Goal: Task Accomplishment & Management: Manage account settings

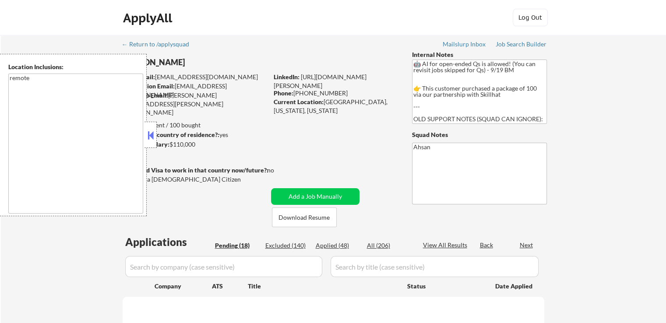
select select ""pending""
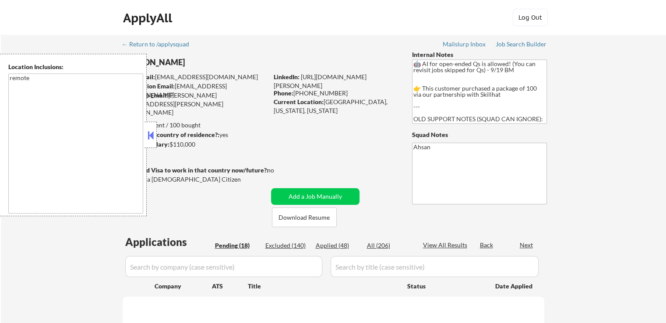
select select ""pending""
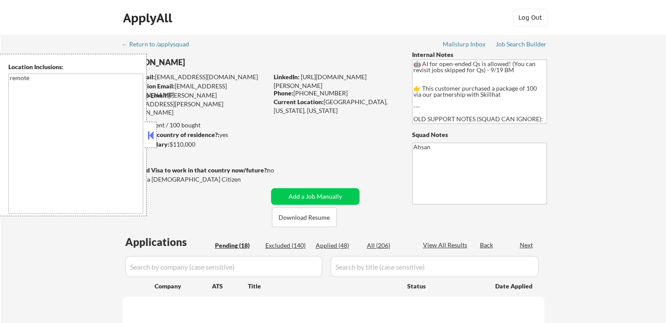
select select ""pending""
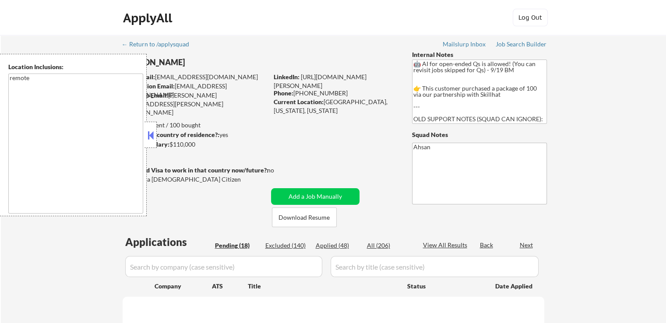
select select ""pending""
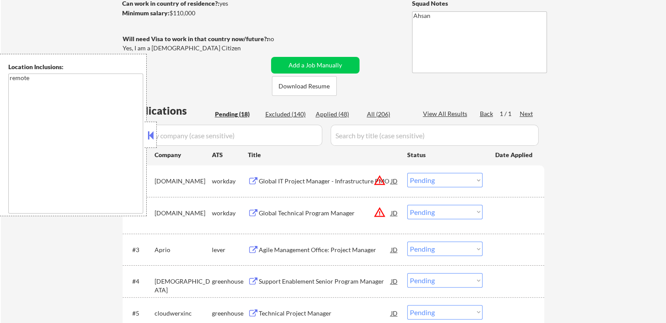
click at [153, 136] on button at bounding box center [151, 135] width 10 height 13
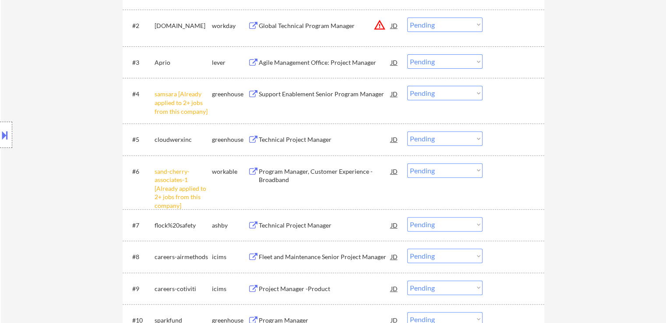
scroll to position [394, 0]
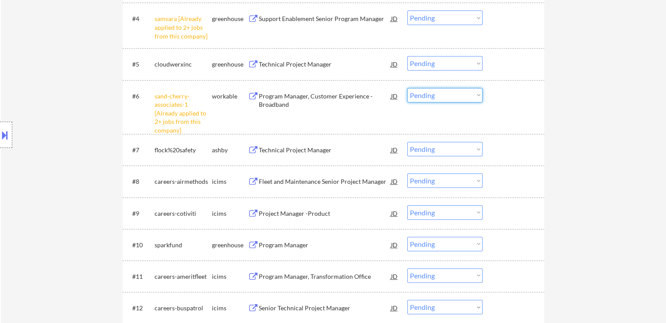
click at [438, 96] on select "Choose an option... Pending Applied Excluded (Questions) Excluded (Expired) Exc…" at bounding box center [444, 95] width 75 height 14
click at [407, 88] on select "Choose an option... Pending Applied Excluded (Questions) Excluded (Expired) Exc…" at bounding box center [444, 95] width 75 height 14
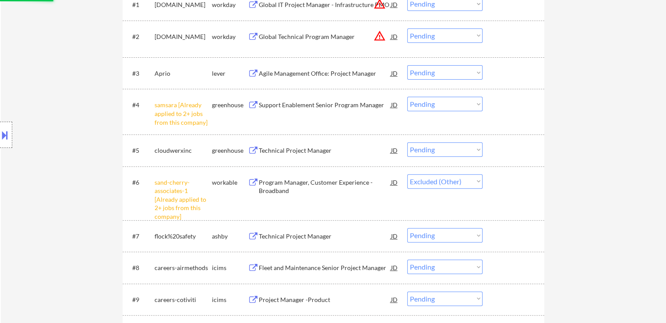
scroll to position [307, 0]
click at [448, 97] on div "#4 samsara [Already applied to 2+ jobs from this company] greenhouse Support En…" at bounding box center [331, 113] width 413 height 38
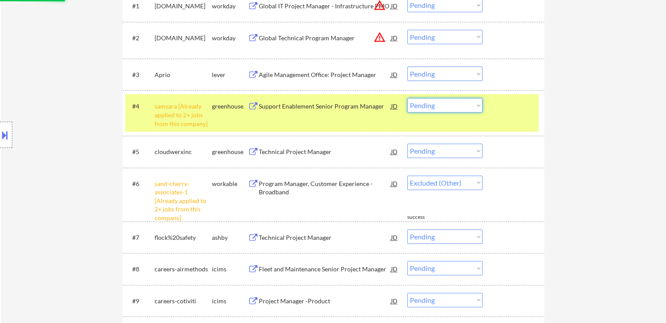
click at [449, 107] on select "Choose an option... Pending Applied Excluded (Questions) Excluded (Expired) Exc…" at bounding box center [444, 105] width 75 height 14
select select ""pending""
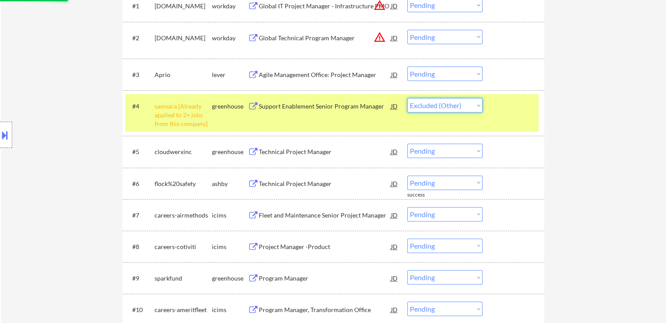
click at [407, 98] on select "Choose an option... Pending Applied Excluded (Questions) Excluded (Expired) Exc…" at bounding box center [444, 105] width 75 height 14
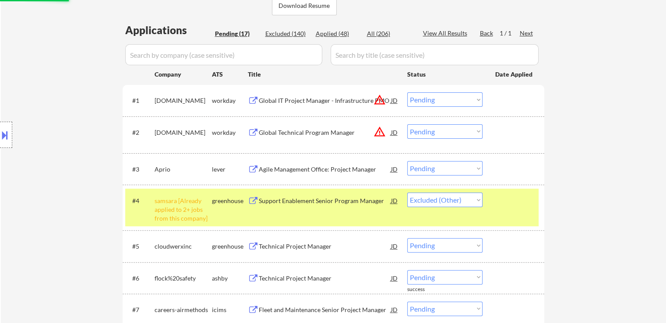
scroll to position [175, 0]
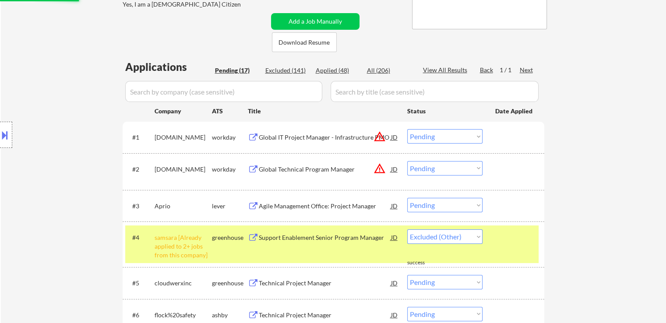
select select ""pending""
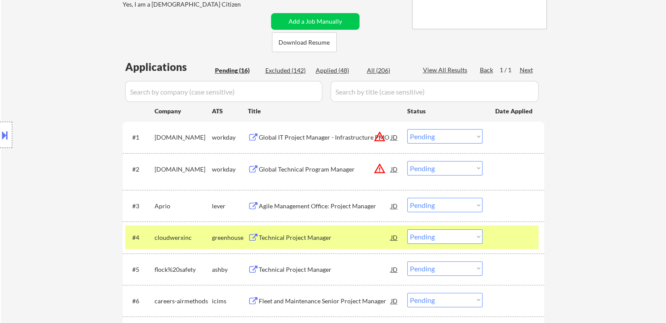
click at [7, 131] on button at bounding box center [5, 135] width 10 height 14
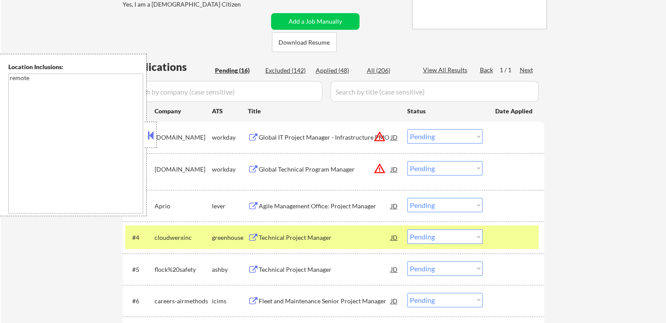
scroll to position [219, 0]
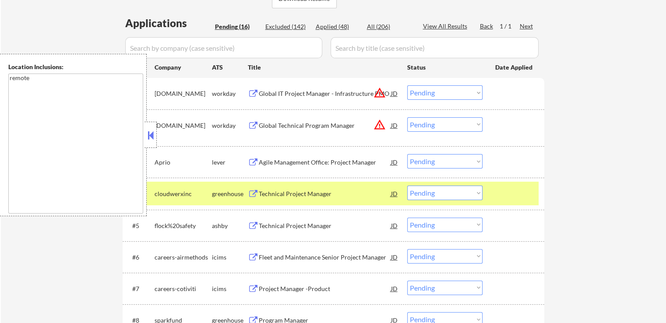
drag, startPoint x: 438, startPoint y: 122, endPoint x: 440, endPoint y: 127, distance: 5.1
click at [440, 127] on select "Choose an option... Pending Applied Excluded (Questions) Excluded (Expired) Exc…" at bounding box center [444, 124] width 75 height 14
select select ""excluded__location_""
click at [407, 117] on select "Choose an option... Pending Applied Excluded (Questions) Excluded (Expired) Exc…" at bounding box center [444, 124] width 75 height 14
click at [436, 87] on select "Choose an option... Pending Applied Excluded (Questions) Excluded (Expired) Exc…" at bounding box center [444, 92] width 75 height 14
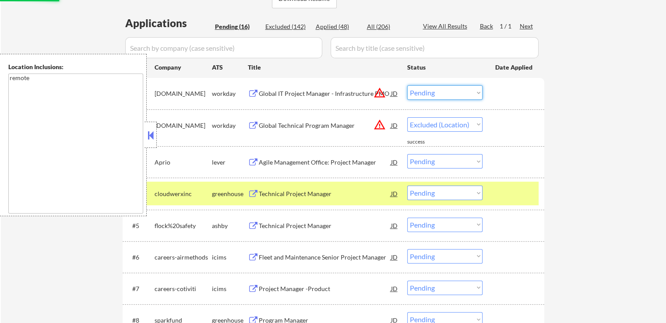
select select ""excluded__location_""
click at [407, 85] on select "Choose an option... Pending Applied Excluded (Questions) Excluded (Expired) Exc…" at bounding box center [444, 92] width 75 height 14
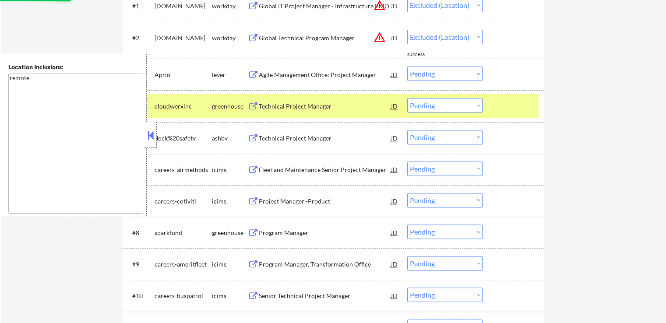
select select ""pending""
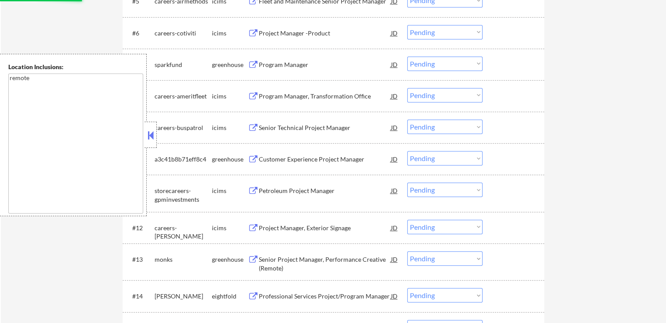
select select ""pending""
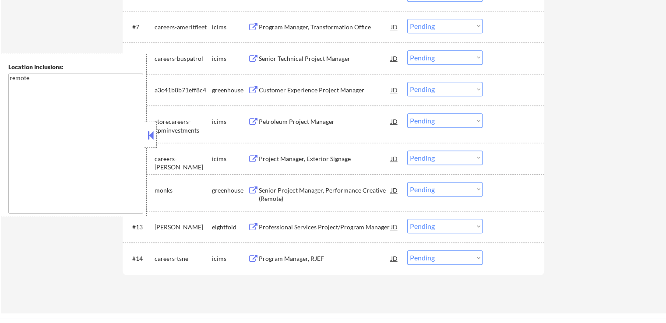
scroll to position [438, 0]
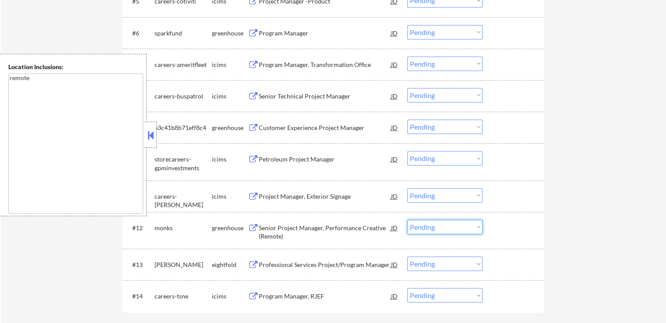
click at [443, 227] on select "Choose an option... Pending Applied Excluded (Questions) Excluded (Expired) Exc…" at bounding box center [444, 227] width 75 height 14
click at [279, 212] on div "#12 monks greenhouse Senior Project Manager, Performance Creative (Remote) JD C…" at bounding box center [334, 230] width 422 height 37
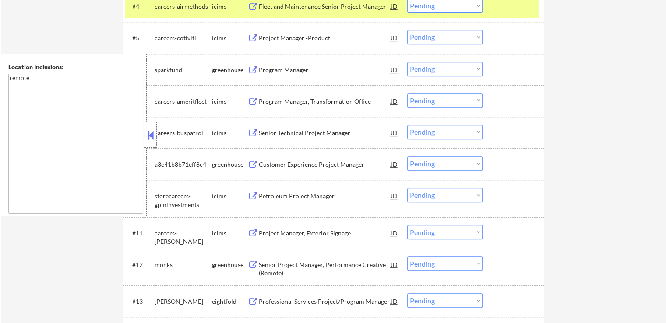
scroll to position [350, 0]
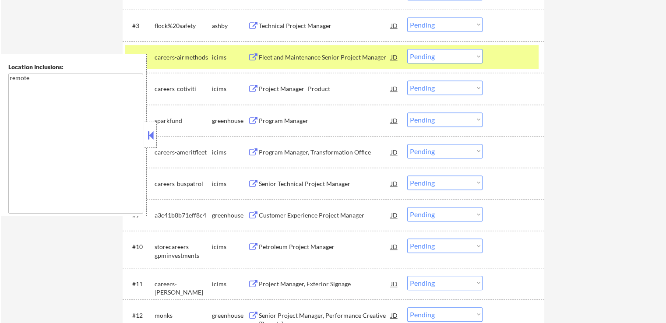
click at [272, 216] on div "Customer Experience Project Manager" at bounding box center [325, 215] width 132 height 9
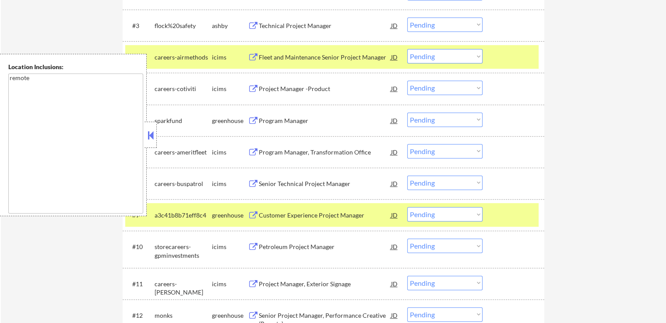
click at [276, 124] on div "Program Manager" at bounding box center [325, 121] width 132 height 9
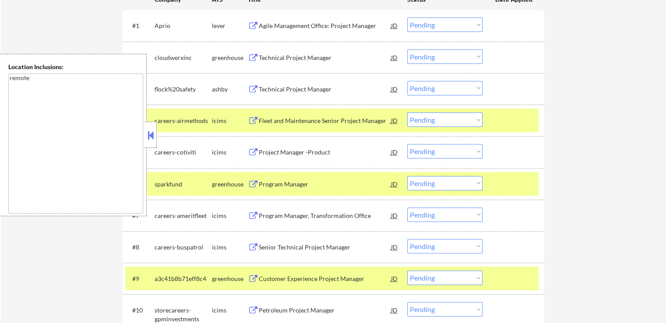
scroll to position [263, 0]
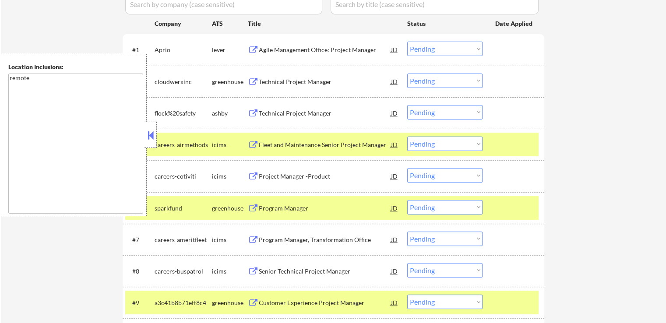
click at [274, 103] on div "#3 flock%20safety [PERSON_NAME] Technical Project Manager JD Choose an option..…" at bounding box center [331, 113] width 413 height 24
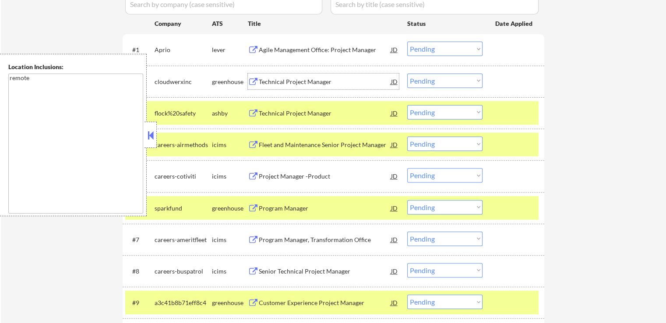
click at [270, 78] on div "Technical Project Manager" at bounding box center [325, 82] width 132 height 9
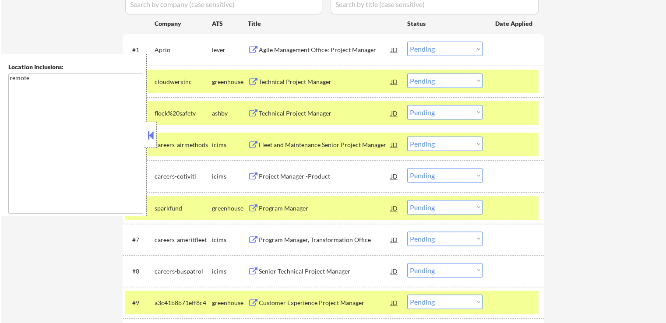
click at [267, 52] on div "Agile Management Office: Project Manager" at bounding box center [325, 50] width 132 height 9
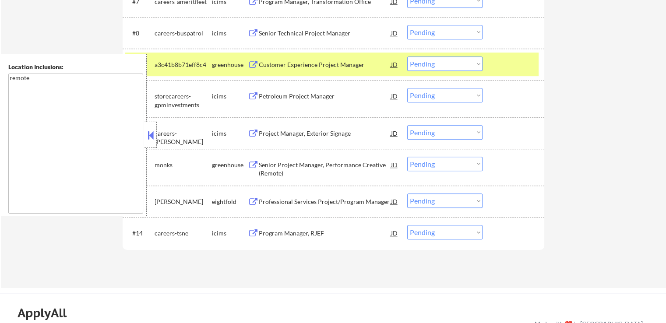
scroll to position [482, 0]
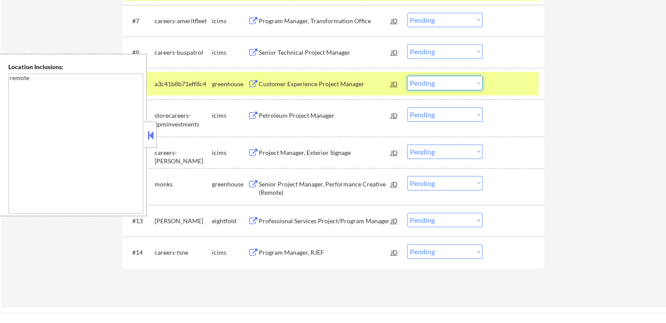
click at [440, 83] on select "Choose an option... Pending Applied Excluded (Questions) Excluded (Expired) Exc…" at bounding box center [444, 83] width 75 height 14
click at [407, 76] on select "Choose an option... Pending Applied Excluded (Questions) Excluded (Expired) Exc…" at bounding box center [444, 83] width 75 height 14
select select ""pending""
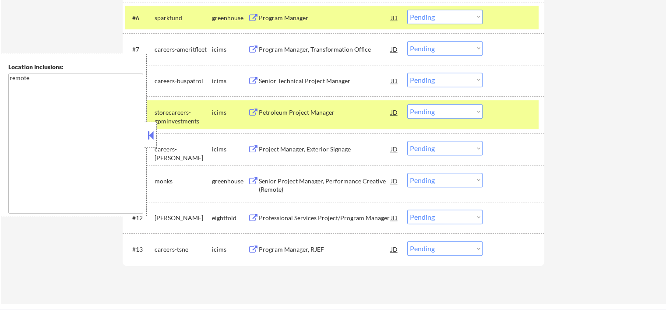
scroll to position [438, 0]
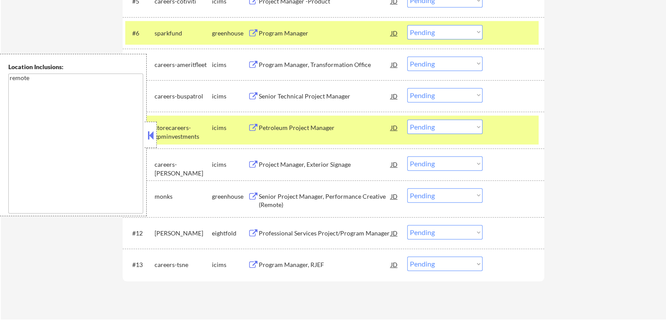
click at [430, 32] on select "Choose an option... Pending Applied Excluded (Questions) Excluded (Expired) Exc…" at bounding box center [444, 32] width 75 height 14
click at [407, 25] on select "Choose an option... Pending Applied Excluded (Questions) Excluded (Expired) Exc…" at bounding box center [444, 32] width 75 height 14
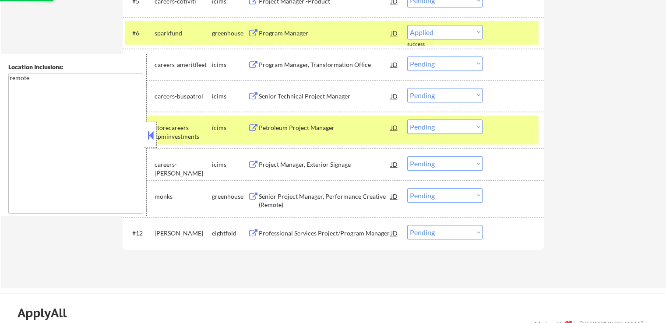
select select ""pending""
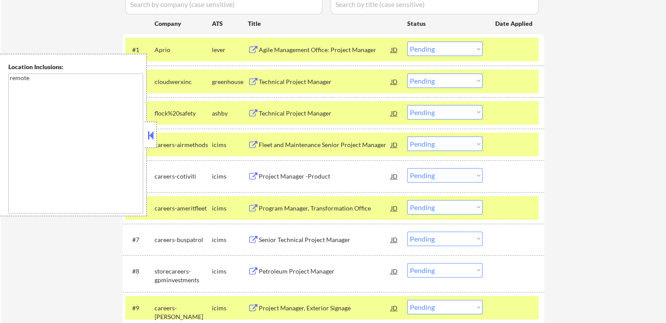
scroll to position [263, 0]
click at [433, 85] on select "Choose an option... Pending Applied Excluded (Questions) Excluded (Expired) Exc…" at bounding box center [444, 81] width 75 height 14
click at [407, 74] on select "Choose an option... Pending Applied Excluded (Questions) Excluded (Expired) Exc…" at bounding box center [444, 81] width 75 height 14
select select ""pending""
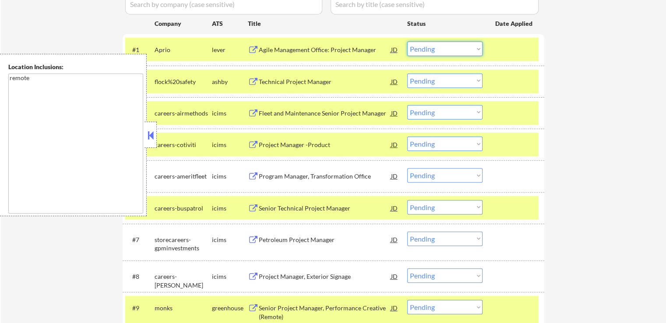
click at [431, 52] on select "Choose an option... Pending Applied Excluded (Questions) Excluded (Expired) Exc…" at bounding box center [444, 49] width 75 height 14
click at [407, 42] on select "Choose an option... Pending Applied Excluded (Questions) Excluded (Expired) Exc…" at bounding box center [444, 49] width 75 height 14
click at [291, 83] on div "Technical Project Manager" at bounding box center [325, 82] width 132 height 9
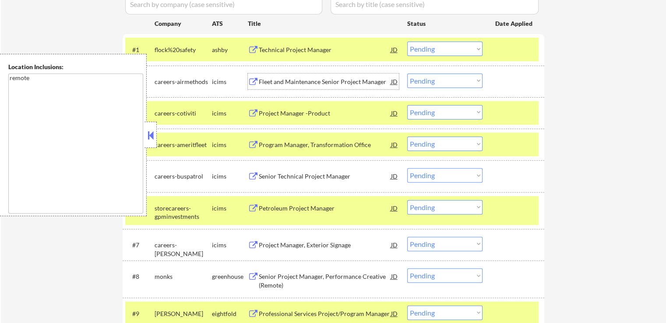
drag, startPoint x: 434, startPoint y: 47, endPoint x: 434, endPoint y: 55, distance: 7.9
click at [434, 47] on select "Choose an option... Pending Applied Excluded (Questions) Excluded (Expired) Exc…" at bounding box center [444, 49] width 75 height 14
click at [407, 42] on select "Choose an option... Pending Applied Excluded (Questions) Excluded (Expired) Exc…" at bounding box center [444, 49] width 75 height 14
select select ""pending""
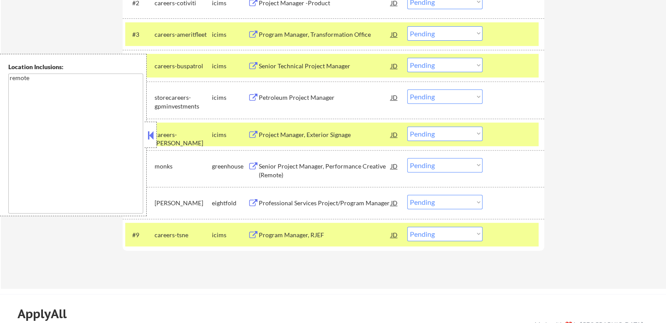
scroll to position [394, 0]
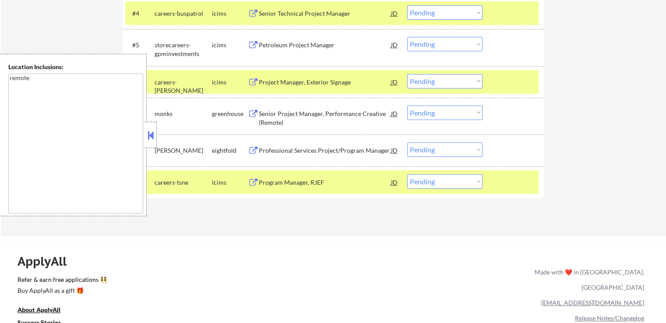
click at [285, 180] on div "Program Manager, RJEF" at bounding box center [325, 182] width 132 height 9
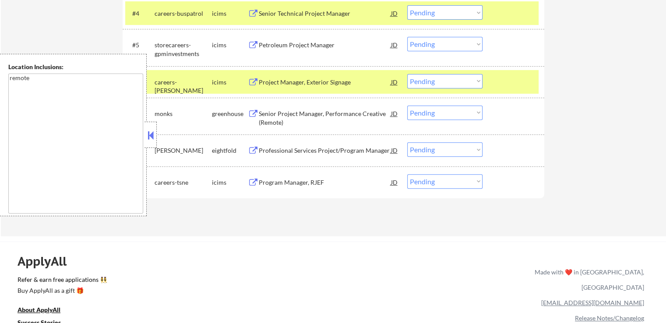
click at [276, 149] on div "Professional Services Project/Program Manager" at bounding box center [325, 150] width 132 height 9
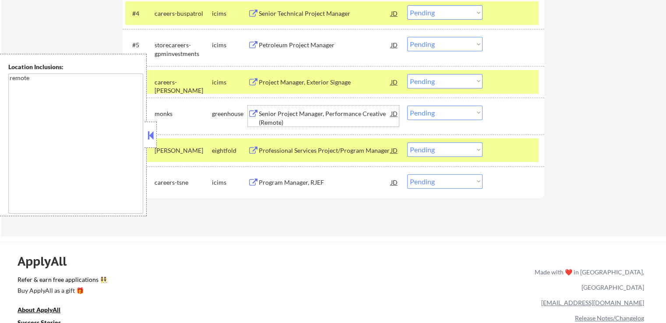
click at [275, 116] on div "Senior Project Manager, Performance Creative (Remote)" at bounding box center [325, 118] width 132 height 17
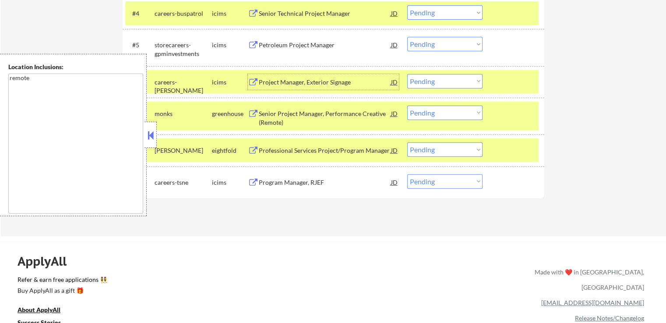
click at [274, 88] on div "Project Manager, Exterior Signage" at bounding box center [325, 82] width 132 height 16
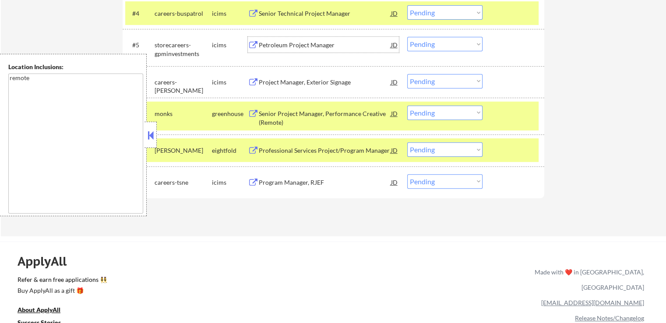
click at [268, 46] on div "Petroleum Project Manager" at bounding box center [325, 45] width 132 height 9
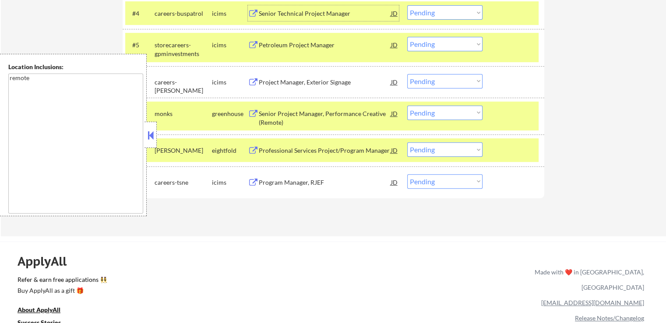
click at [269, 18] on div "Senior Technical Project Manager" at bounding box center [325, 13] width 132 height 16
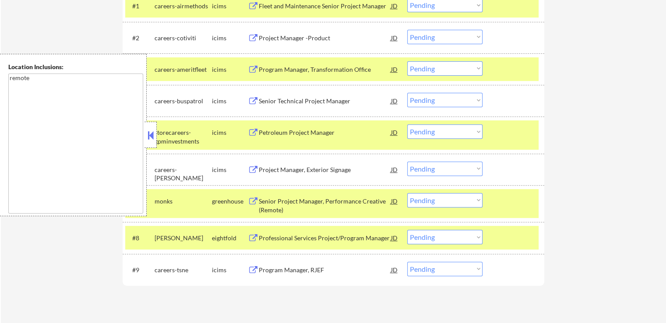
scroll to position [307, 0]
click at [278, 70] on div "Program Manager, Transformation Office" at bounding box center [325, 69] width 132 height 9
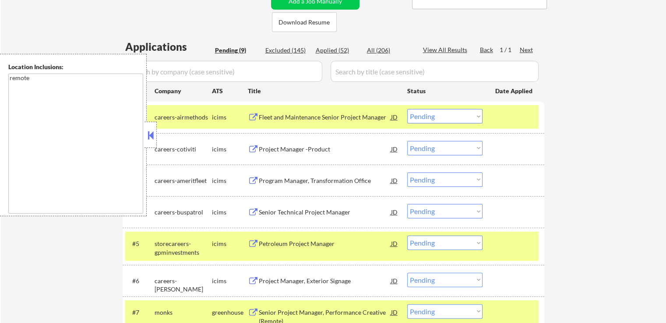
scroll to position [175, 0]
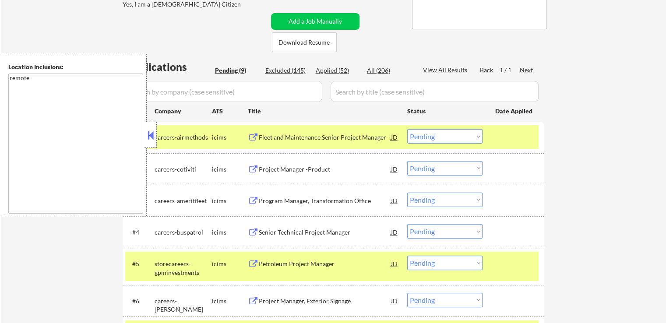
click at [289, 167] on div "Project Manager -Product" at bounding box center [325, 169] width 132 height 9
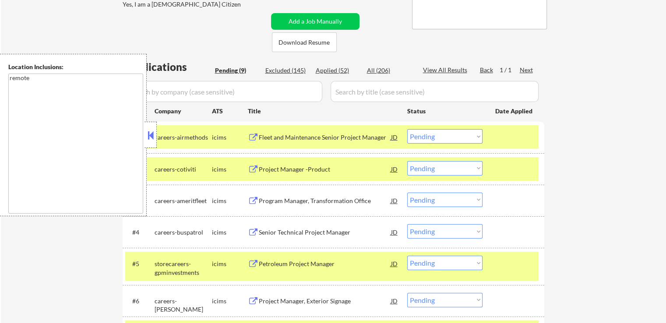
click at [286, 131] on div "Fleet and Maintenance Senior Project Manager" at bounding box center [325, 137] width 132 height 16
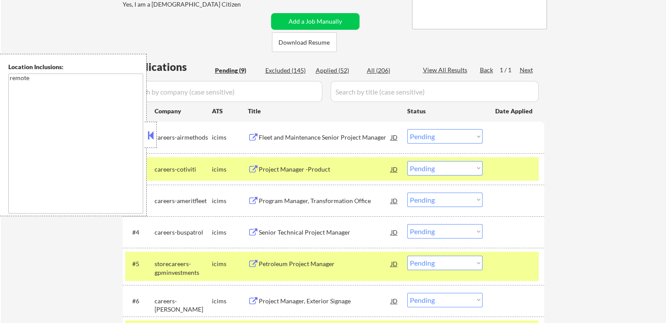
click at [150, 128] on div at bounding box center [151, 135] width 12 height 26
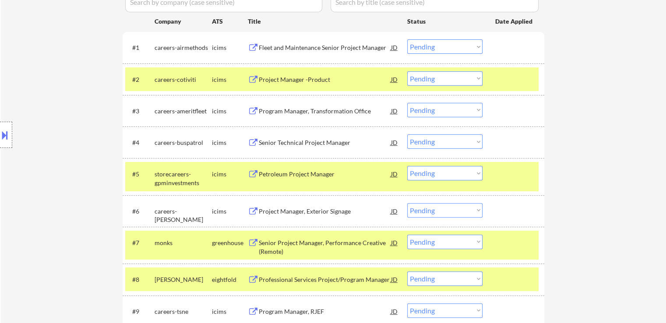
scroll to position [394, 0]
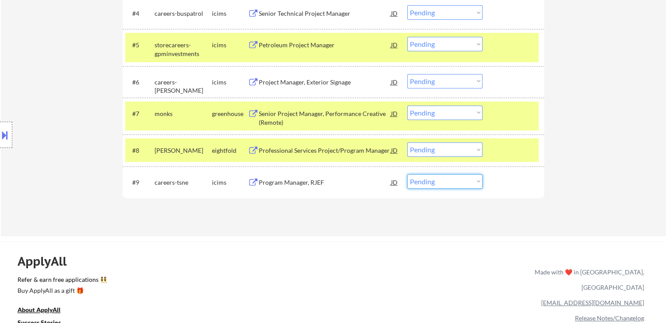
drag, startPoint x: 433, startPoint y: 176, endPoint x: 437, endPoint y: 184, distance: 9.4
click at [434, 177] on select "Choose an option... Pending Applied Excluded (Questions) Excluded (Expired) Exc…" at bounding box center [444, 181] width 75 height 14
select select ""excluded__salary_""
click at [407, 174] on select "Choose an option... Pending Applied Excluded (Questions) Excluded (Expired) Exc…" at bounding box center [444, 181] width 75 height 14
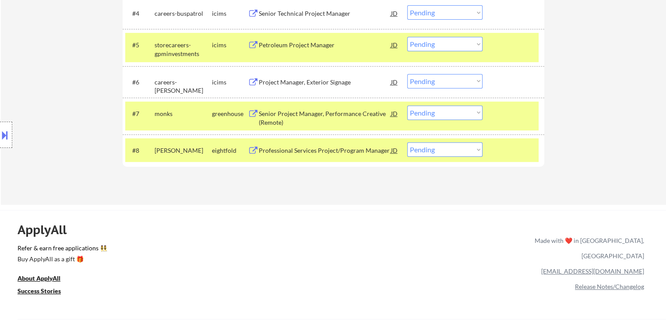
drag, startPoint x: 444, startPoint y: 81, endPoint x: 445, endPoint y: 88, distance: 7.1
click at [444, 81] on select "Choose an option... Pending Applied Excluded (Questions) Excluded (Expired) Exc…" at bounding box center [444, 81] width 75 height 14
click at [407, 74] on select "Choose an option... Pending Applied Excluded (Questions) Excluded (Expired) Exc…" at bounding box center [444, 81] width 75 height 14
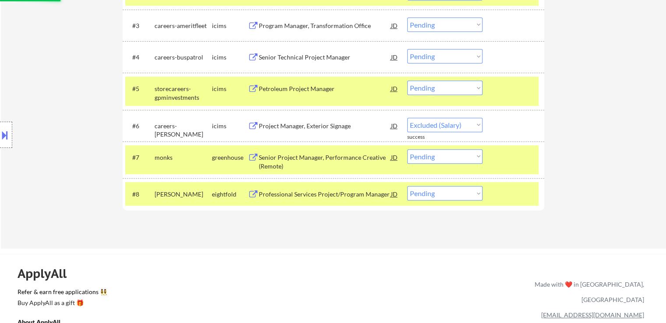
select select ""pending""
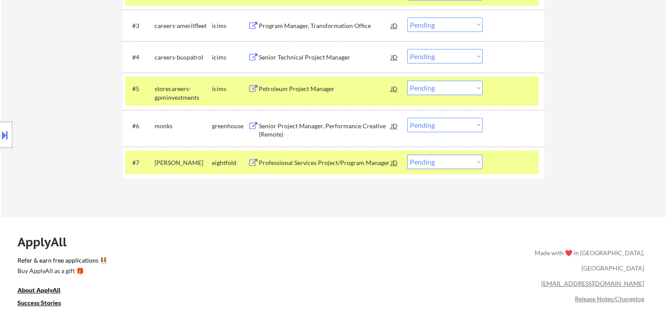
click at [445, 57] on select "Choose an option... Pending Applied Excluded (Questions) Excluded (Expired) Exc…" at bounding box center [444, 56] width 75 height 14
click at [407, 49] on select "Choose an option... Pending Applied Excluded (Questions) Excluded (Expired) Exc…" at bounding box center [444, 56] width 75 height 14
select select ""pending""
